Goal: Task Accomplishment & Management: Manage account settings

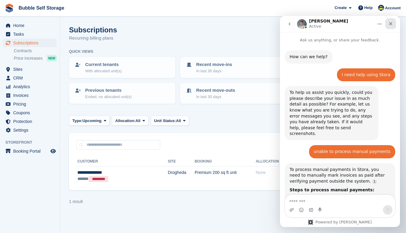
scroll to position [2467, 0]
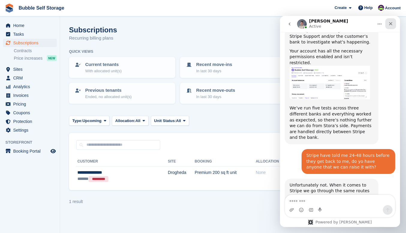
click at [390, 23] on icon "Close" at bounding box center [390, 23] width 3 height 3
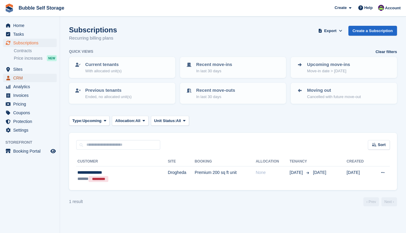
click at [21, 78] on span "CRM" at bounding box center [31, 78] width 36 height 8
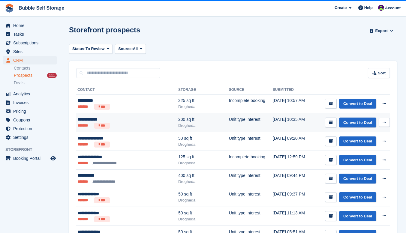
click at [195, 123] on div "Drogheda" at bounding box center [203, 126] width 51 height 6
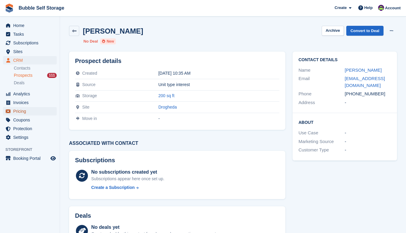
click at [25, 112] on span "Pricing" at bounding box center [31, 111] width 36 height 8
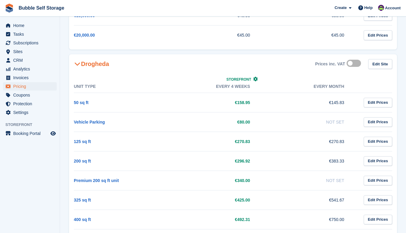
scroll to position [175, 0]
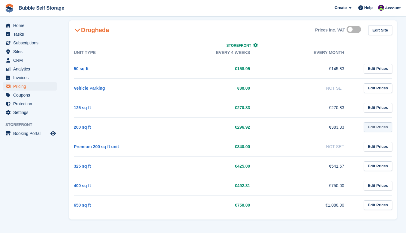
click at [382, 127] on link "Edit Prices" at bounding box center [378, 127] width 28 height 10
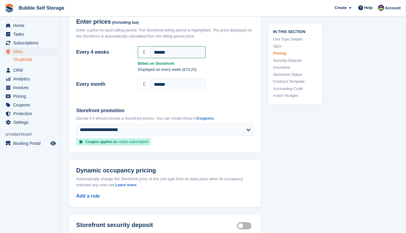
scroll to position [541, 0]
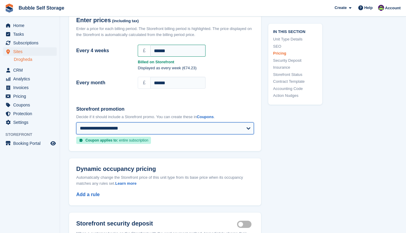
click at [237, 122] on select "**********" at bounding box center [165, 128] width 178 height 12
select select
click at [76, 122] on select "**********" at bounding box center [165, 128] width 178 height 12
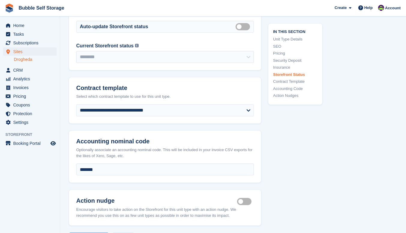
scroll to position [1051, 0]
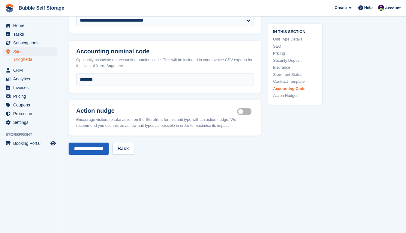
click at [100, 143] on input "**********" at bounding box center [89, 149] width 40 height 12
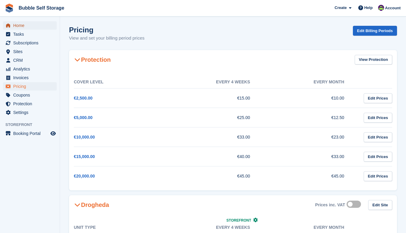
click at [25, 27] on span "Home" at bounding box center [31, 25] width 36 height 8
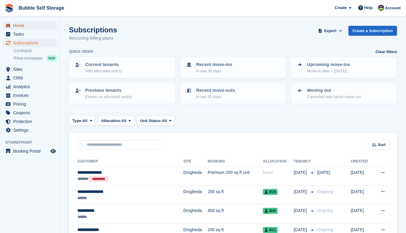
click at [15, 26] on span "Home" at bounding box center [31, 25] width 36 height 8
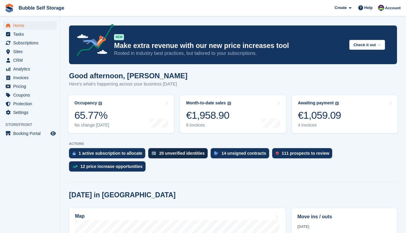
scroll to position [120, 0]
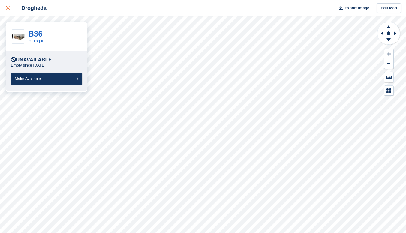
click at [8, 6] on div at bounding box center [11, 7] width 10 height 7
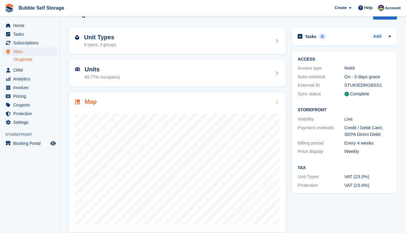
scroll to position [22, 0]
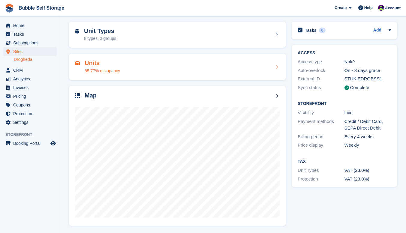
click at [112, 67] on div "Units 65.77% occupancy" at bounding box center [102, 67] width 35 height 14
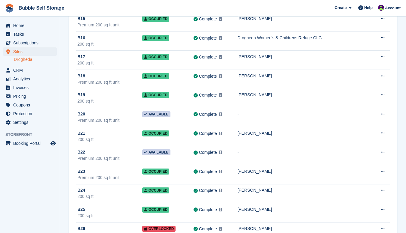
scroll to position [300, 0]
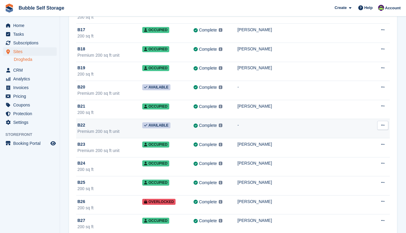
click at [110, 129] on div "Premium 200 sq ft unit" at bounding box center [109, 131] width 65 height 6
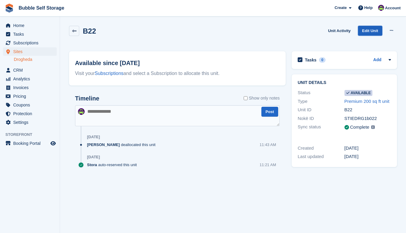
click at [370, 31] on link "Edit Unit" at bounding box center [370, 31] width 24 height 10
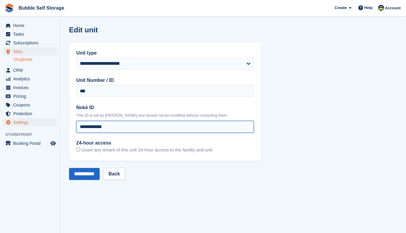
drag, startPoint x: 126, startPoint y: 130, endPoint x: 25, endPoint y: 125, distance: 100.9
click at [20, 128] on div "Home Tasks Subscriptions Subscriptions Subscriptions Contracts Price increases …" at bounding box center [203, 116] width 406 height 233
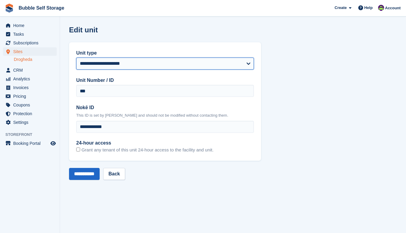
click at [247, 64] on select "**********" at bounding box center [165, 64] width 178 height 12
select select "****"
click at [76, 58] on select "**********" at bounding box center [165, 64] width 178 height 12
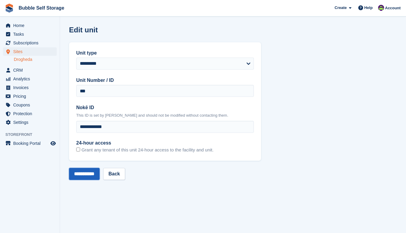
click at [85, 173] on input "**********" at bounding box center [84, 174] width 31 height 12
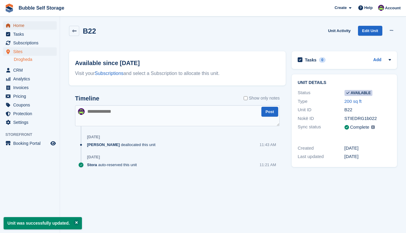
click at [22, 25] on span "Home" at bounding box center [31, 25] width 36 height 8
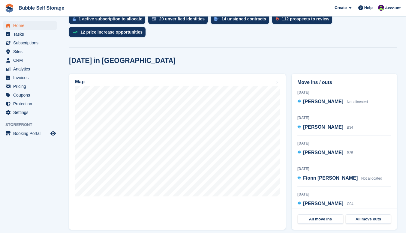
scroll to position [150, 0]
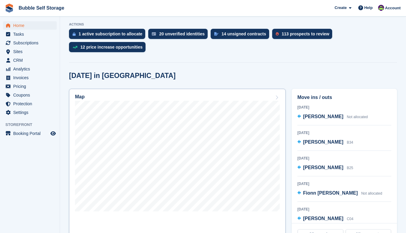
scroll to position [120, 0]
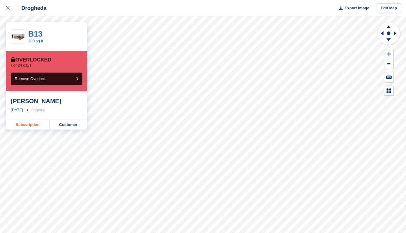
click at [31, 123] on link "Subscription" at bounding box center [27, 125] width 43 height 10
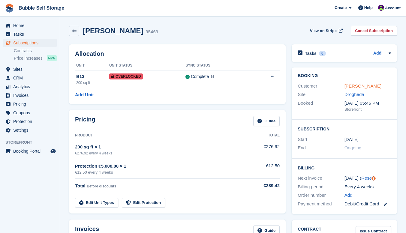
drag, startPoint x: 363, startPoint y: 89, endPoint x: 365, endPoint y: 86, distance: 3.8
click at [363, 89] on div "Kaspars Orinskis" at bounding box center [367, 86] width 47 height 7
click at [365, 85] on link "Kaspars Orinskis" at bounding box center [362, 85] width 37 height 5
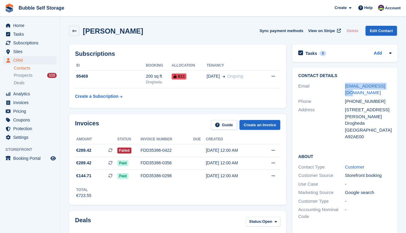
drag, startPoint x: 391, startPoint y: 85, endPoint x: 342, endPoint y: 86, distance: 49.8
click at [342, 86] on div "Contact Details Email kasits48@gmail.com Phone +353874060479 Address 45fitzwill…" at bounding box center [344, 107] width 105 height 80
copy div "kasits48@gmail.com"
drag, startPoint x: 380, startPoint y: 94, endPoint x: 344, endPoint y: 95, distance: 35.4
click at [345, 98] on div "+353874060479" at bounding box center [368, 101] width 47 height 7
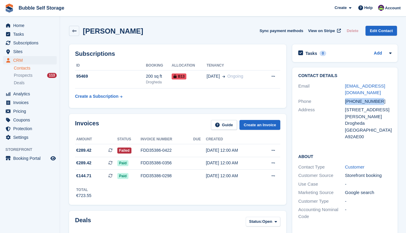
copy div "+353874060479"
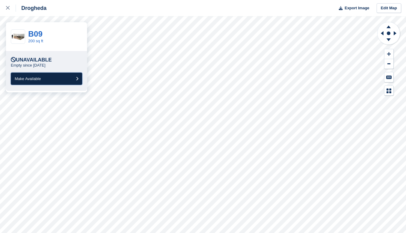
click at [51, 75] on button "Make Available" at bounding box center [46, 79] width 71 height 12
